Goal: Task Accomplishment & Management: Manage account settings

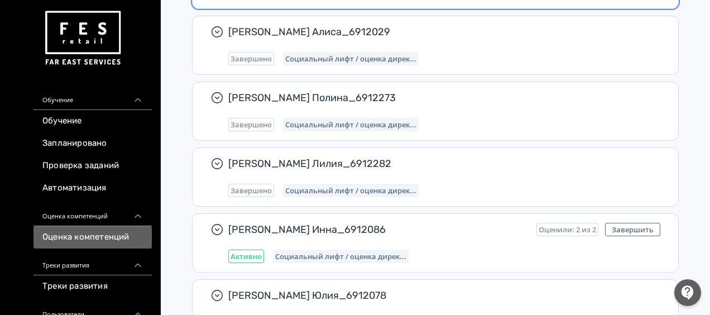
scroll to position [262, 0]
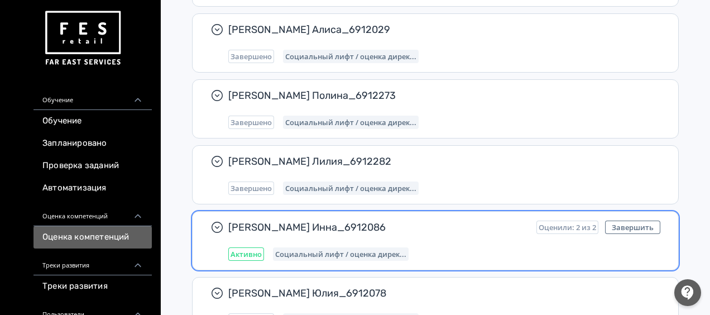
click at [516, 254] on div "Активно Социальный лифт / оценка дирек..." at bounding box center [444, 253] width 432 height 13
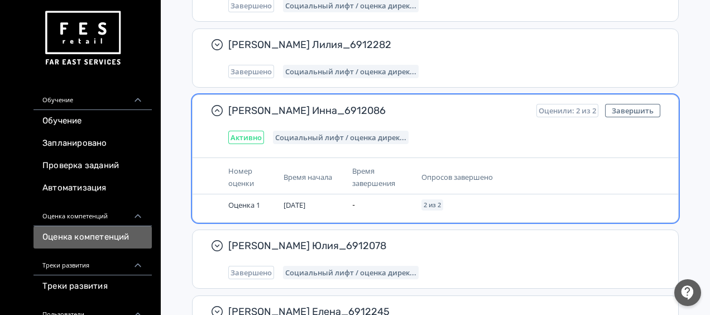
scroll to position [379, 0]
click at [579, 152] on div "[PERSON_NAME] Инна_6912086 Оценили: 2 из 2 Завершить Активно Социальный лифт / …" at bounding box center [435, 158] width 487 height 128
click at [625, 109] on button "Завершить" at bounding box center [632, 109] width 55 height 13
click at [623, 109] on button "Завершить" at bounding box center [632, 109] width 55 height 13
click at [454, 134] on div "Активно Социальный лифт / оценка дирек..." at bounding box center [444, 136] width 432 height 13
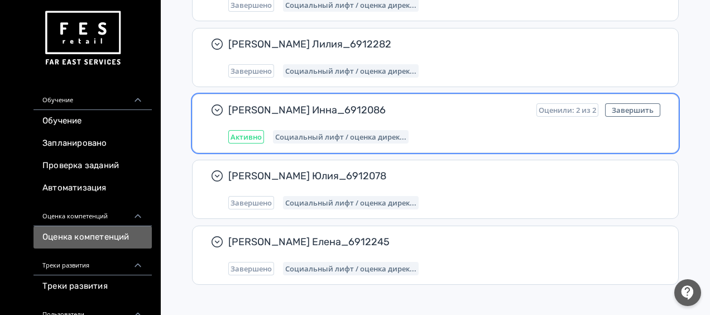
click at [454, 134] on div "Активно Социальный лифт / оценка дирек..." at bounding box center [444, 136] width 432 height 13
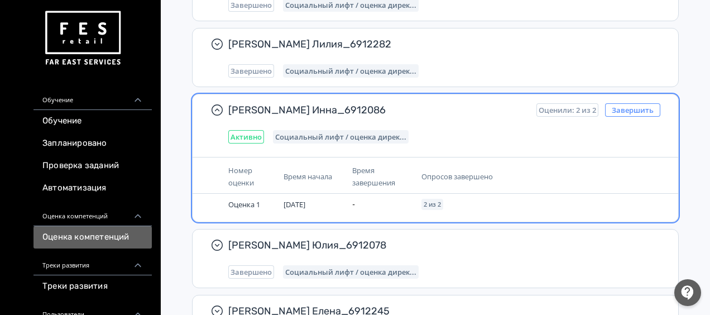
click at [631, 108] on button "Завершить" at bounding box center [632, 109] width 55 height 13
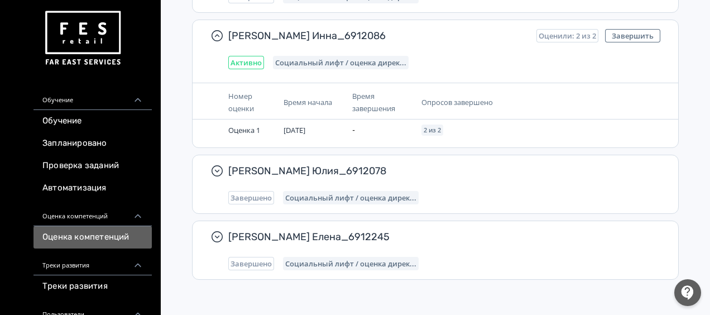
scroll to position [453, 0]
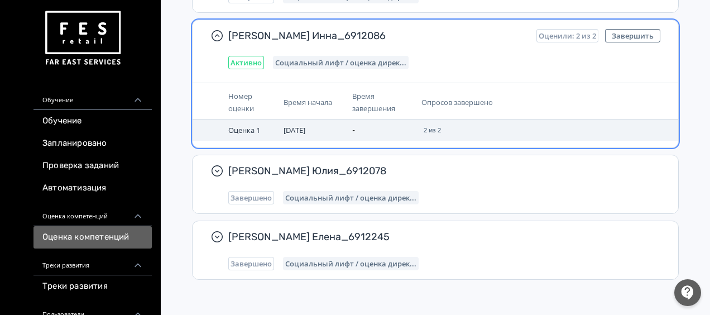
click at [362, 126] on td "-" at bounding box center [382, 129] width 69 height 21
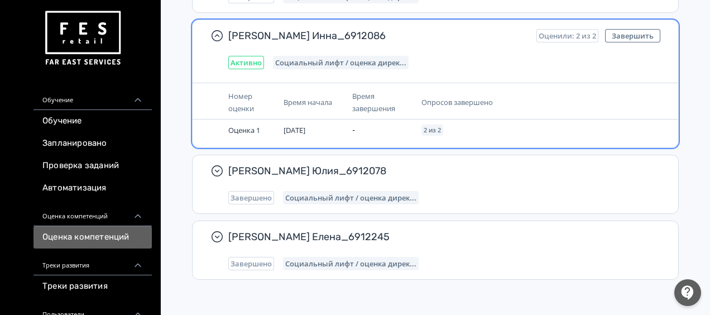
click at [360, 60] on span "Социальный лифт / оценка дирек..." at bounding box center [340, 62] width 131 height 9
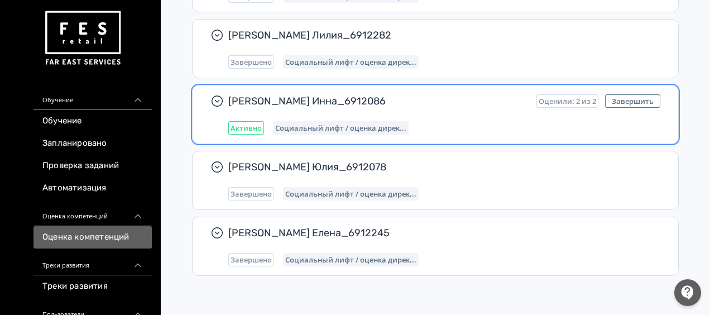
scroll to position [384, 0]
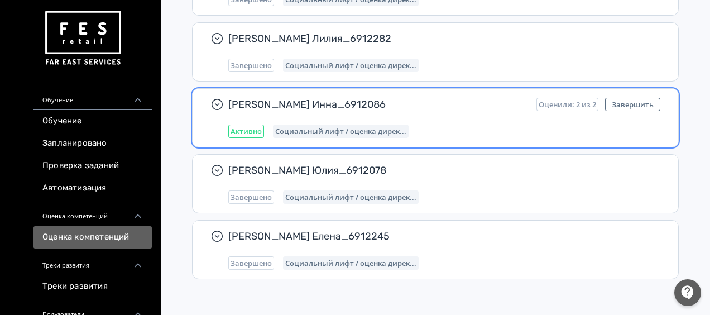
click at [536, 127] on div "Активно Социальный лифт / оценка дирек..." at bounding box center [444, 130] width 432 height 13
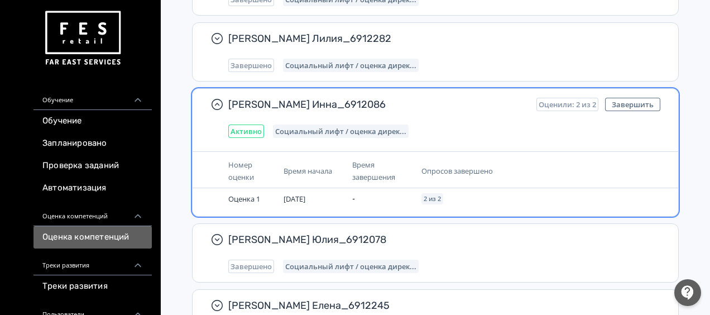
click at [573, 103] on span "Оценили: 2 из 2" at bounding box center [566, 104] width 57 height 9
click at [637, 107] on button "Завершить" at bounding box center [632, 104] width 55 height 13
click at [309, 203] on td "[DATE]" at bounding box center [313, 198] width 69 height 21
click at [316, 133] on span "Социальный лифт / оценка дирек..." at bounding box center [340, 131] width 131 height 9
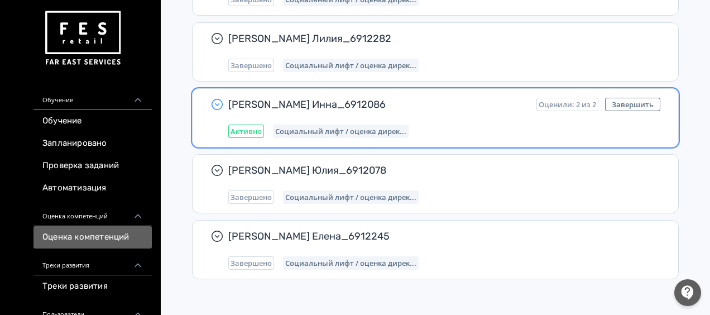
click at [215, 105] on icon "button" at bounding box center [216, 104] width 13 height 13
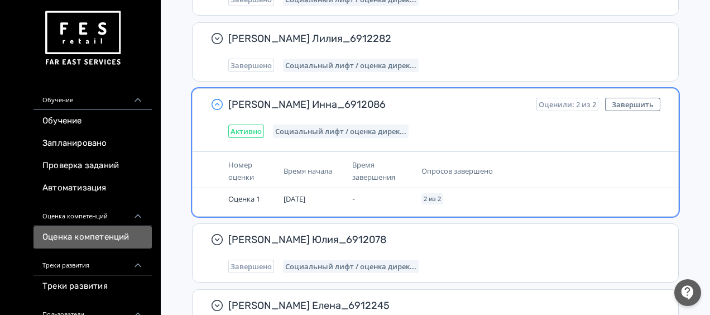
click at [216, 104] on icon "button" at bounding box center [216, 104] width 13 height 13
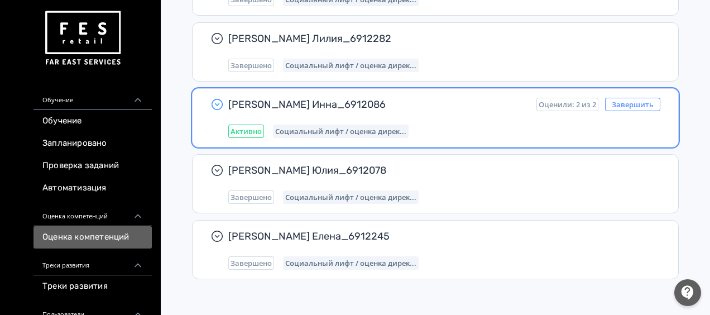
click at [633, 102] on button "Завершить" at bounding box center [632, 104] width 55 height 13
click at [512, 115] on div "[PERSON_NAME] Инна_6912086 Оценили: 2 из 2 Завершить Активно Социальный лифт / …" at bounding box center [444, 118] width 432 height 40
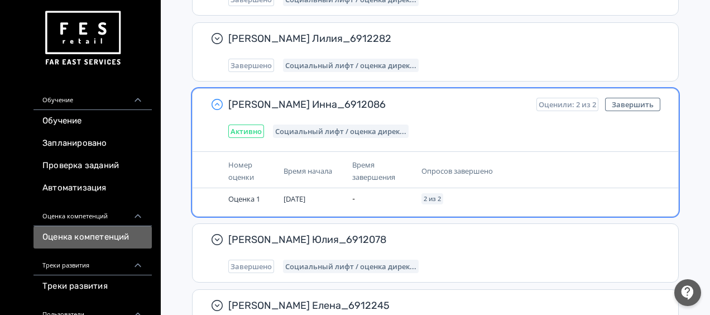
scroll to position [330, 0]
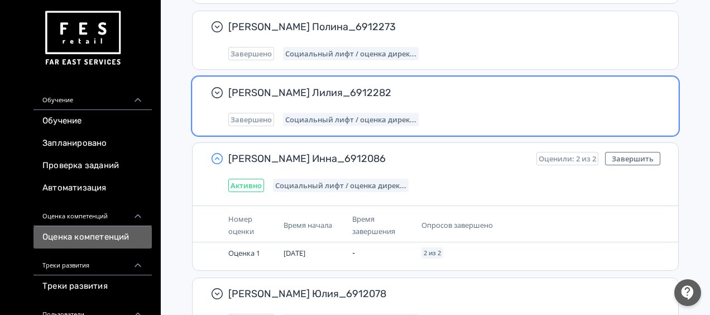
click at [627, 91] on span "[PERSON_NAME] Лилия_6912282" at bounding box center [439, 92] width 423 height 13
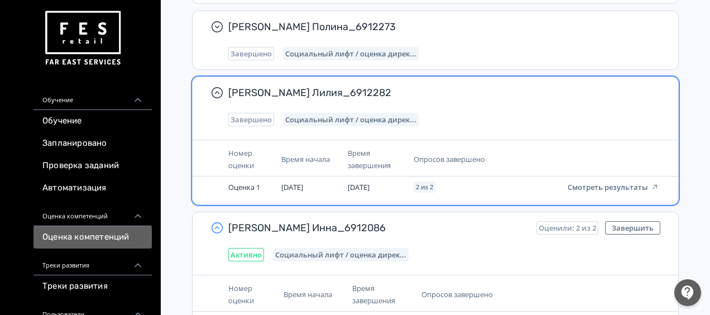
click at [627, 91] on span "[PERSON_NAME] Лилия_6912282" at bounding box center [439, 92] width 423 height 13
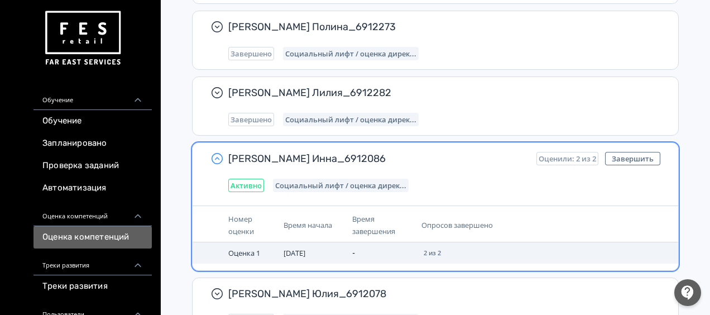
click at [483, 246] on td "2 из 2" at bounding box center [497, 252] width 160 height 21
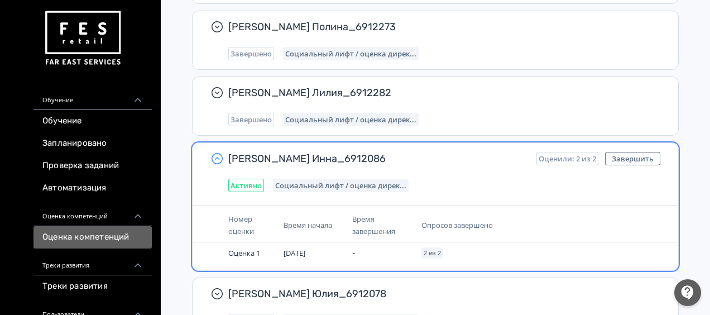
click at [573, 158] on span "Оценили: 2 из 2" at bounding box center [566, 158] width 57 height 9
click at [624, 156] on button "Завершить" at bounding box center [632, 158] width 55 height 13
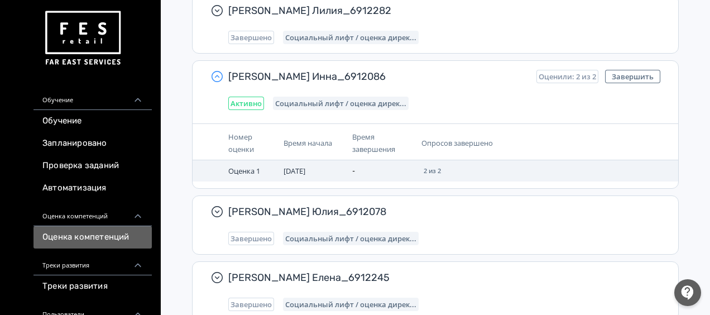
scroll to position [412, 0]
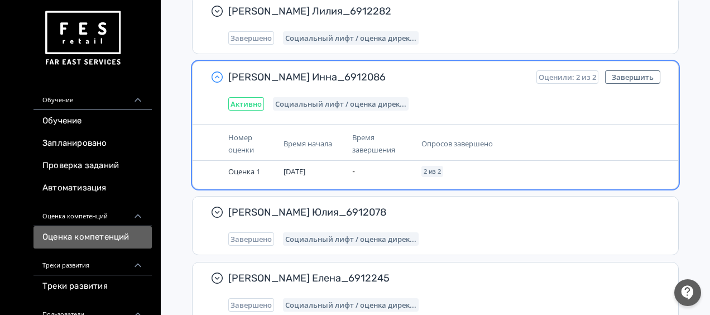
click at [258, 102] on span "Активно" at bounding box center [245, 103] width 31 height 9
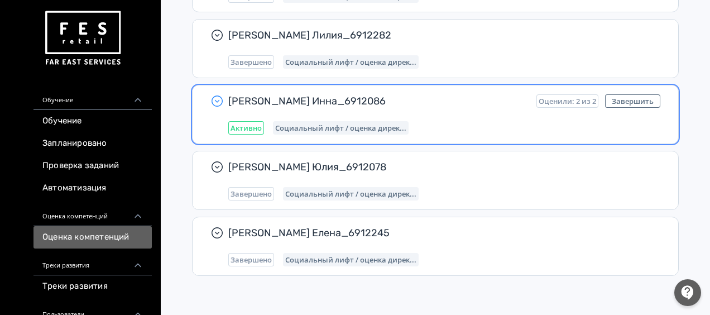
scroll to position [384, 0]
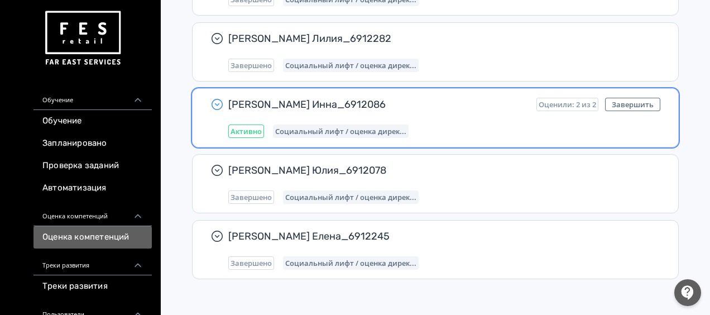
click at [560, 108] on div "[PERSON_NAME] Инна_6912086 Оценили: 2 из 2 Завершить Активно Социальный лифт / …" at bounding box center [444, 118] width 432 height 40
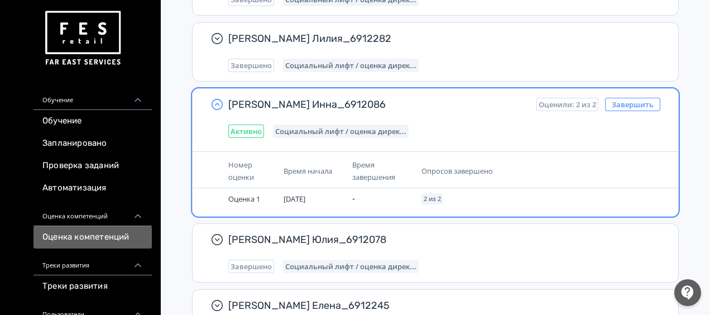
click at [622, 102] on button "Завершить" at bounding box center [632, 104] width 55 height 13
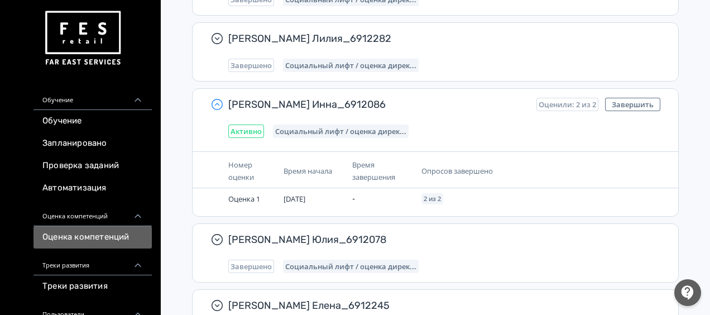
click at [114, 232] on link "Оценка компетенций" at bounding box center [92, 237] width 118 height 22
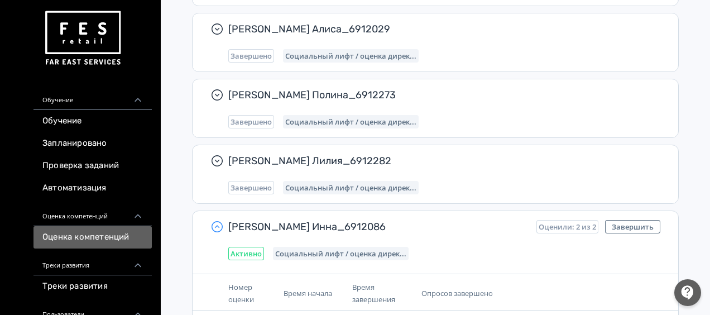
scroll to position [389, 0]
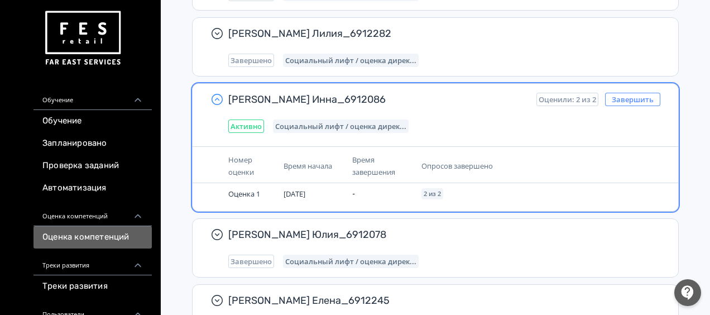
click at [653, 97] on button "Завершить" at bounding box center [632, 99] width 55 height 13
